Goal: Navigation & Orientation: Find specific page/section

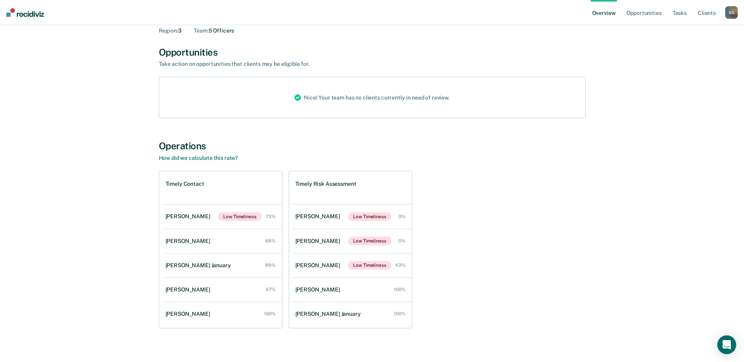
scroll to position [39, 0]
click at [649, 16] on link "Opportunities" at bounding box center [644, 12] width 38 height 25
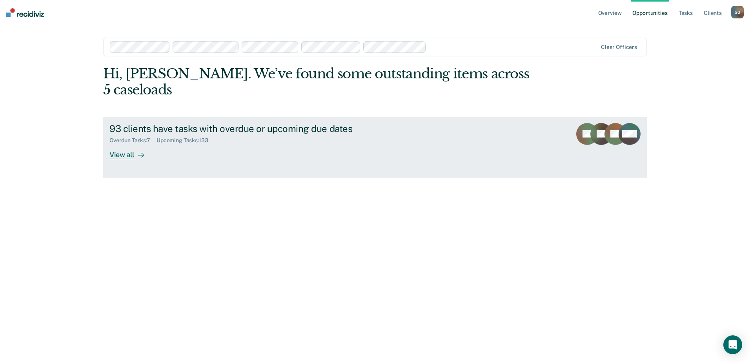
click at [124, 144] on div "View all" at bounding box center [131, 151] width 44 height 15
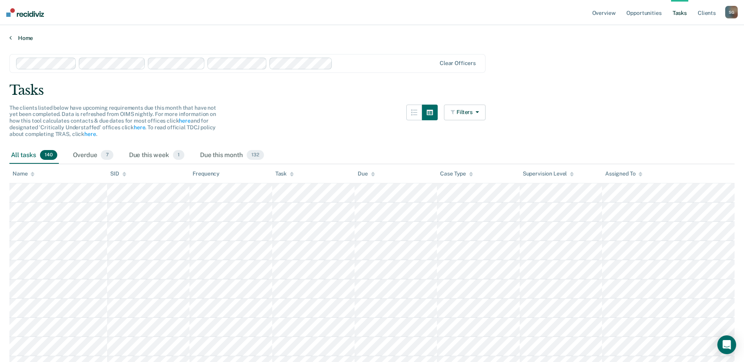
click at [22, 35] on link "Home" at bounding box center [371, 38] width 725 height 7
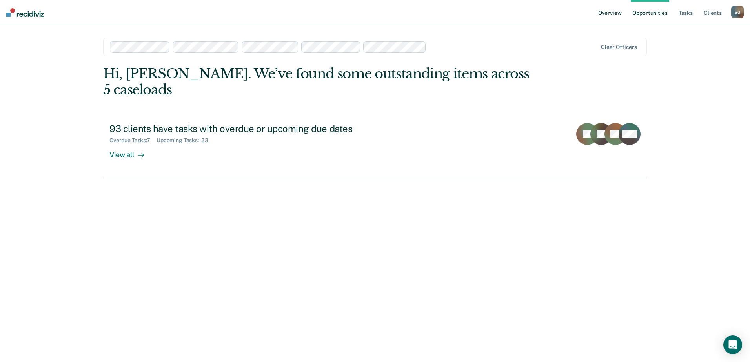
click at [615, 12] on link "Overview" at bounding box center [609, 12] width 27 height 25
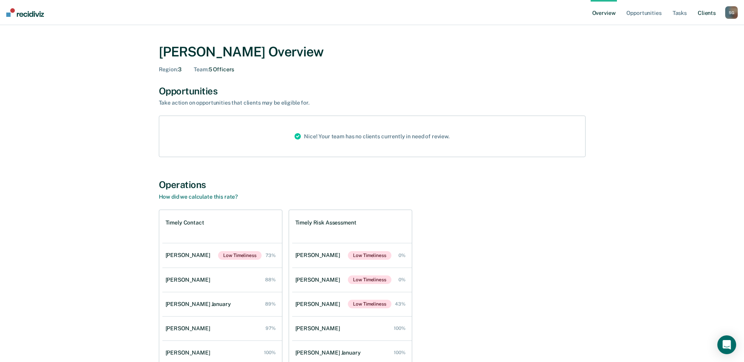
click at [706, 12] on link "Client s" at bounding box center [706, 12] width 21 height 25
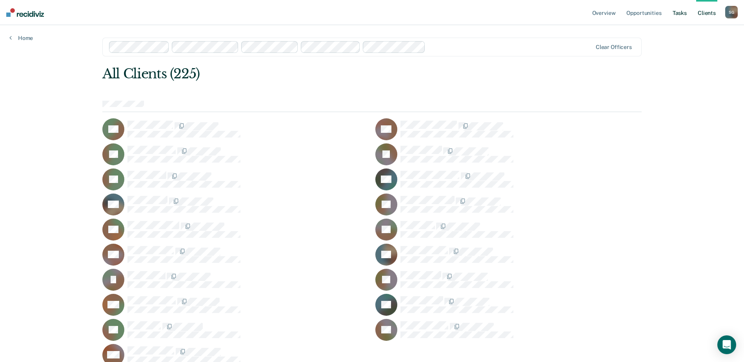
click at [679, 15] on link "Tasks" at bounding box center [679, 12] width 17 height 25
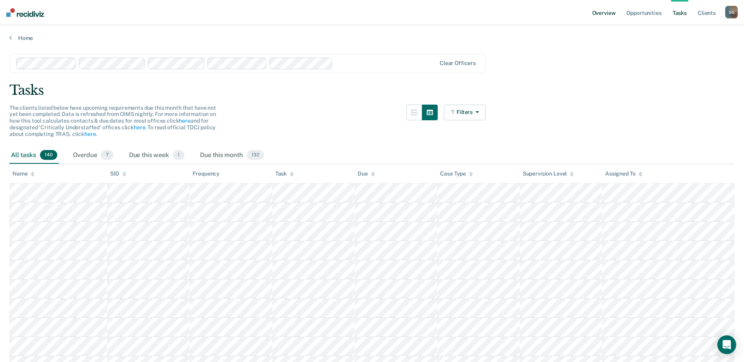
click at [610, 12] on link "Overview" at bounding box center [604, 12] width 27 height 25
